Goal: Navigation & Orientation: Find specific page/section

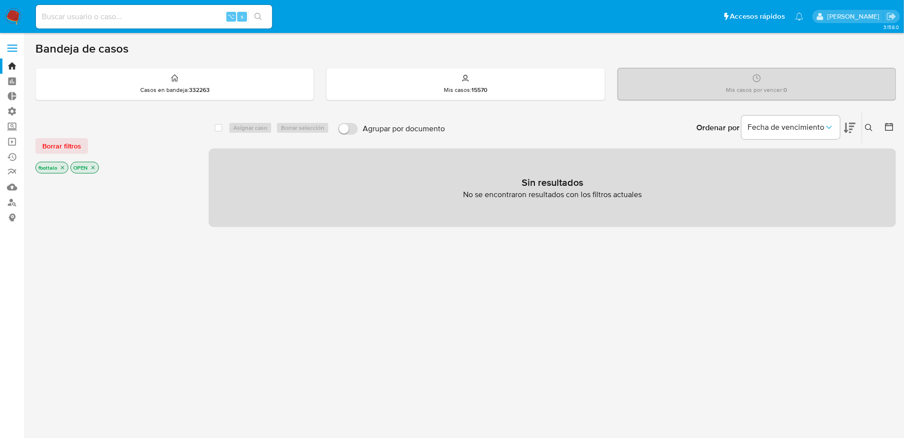
click at [18, 10] on img at bounding box center [13, 16] width 17 height 17
click at [18, 156] on link "Ejecuciones automáticas" at bounding box center [58, 157] width 117 height 15
